Goal: Find specific page/section: Find specific page/section

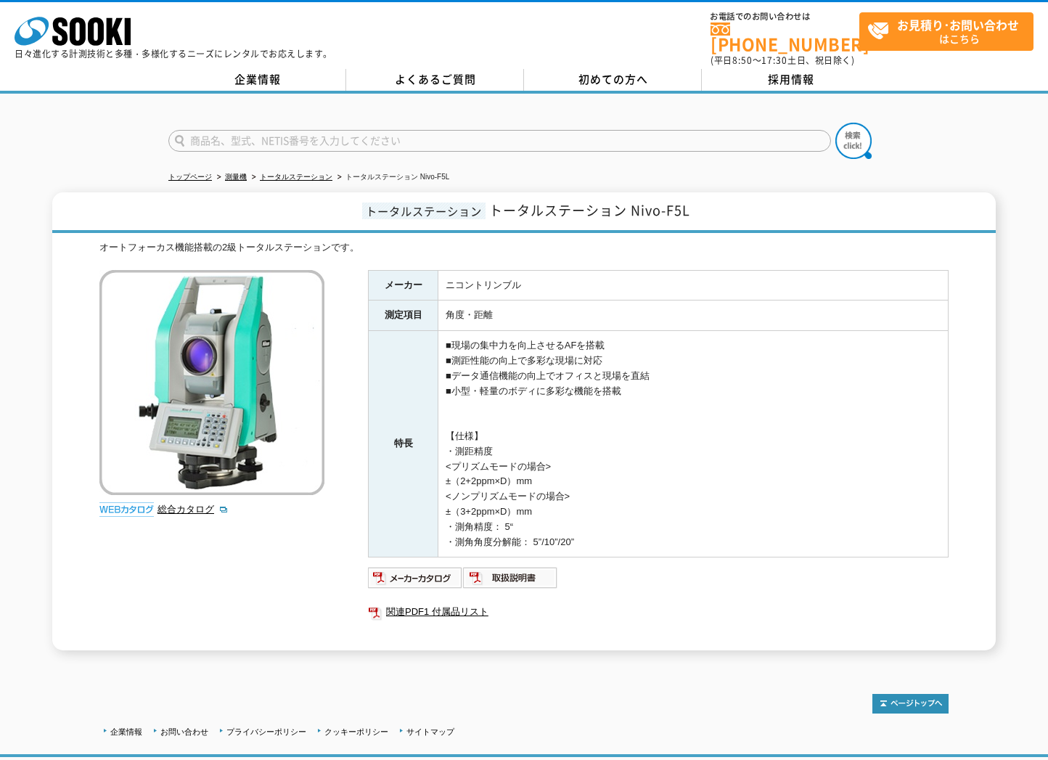
click at [374, 136] on input "text" at bounding box center [499, 141] width 663 height 22
paste input "Nivo-F5L"
type input "Nivo-F5L"
click at [729, 322] on td "角度・距離" at bounding box center [693, 315] width 510 height 30
click at [857, 134] on img at bounding box center [853, 141] width 36 height 36
